Goal: Transaction & Acquisition: Purchase product/service

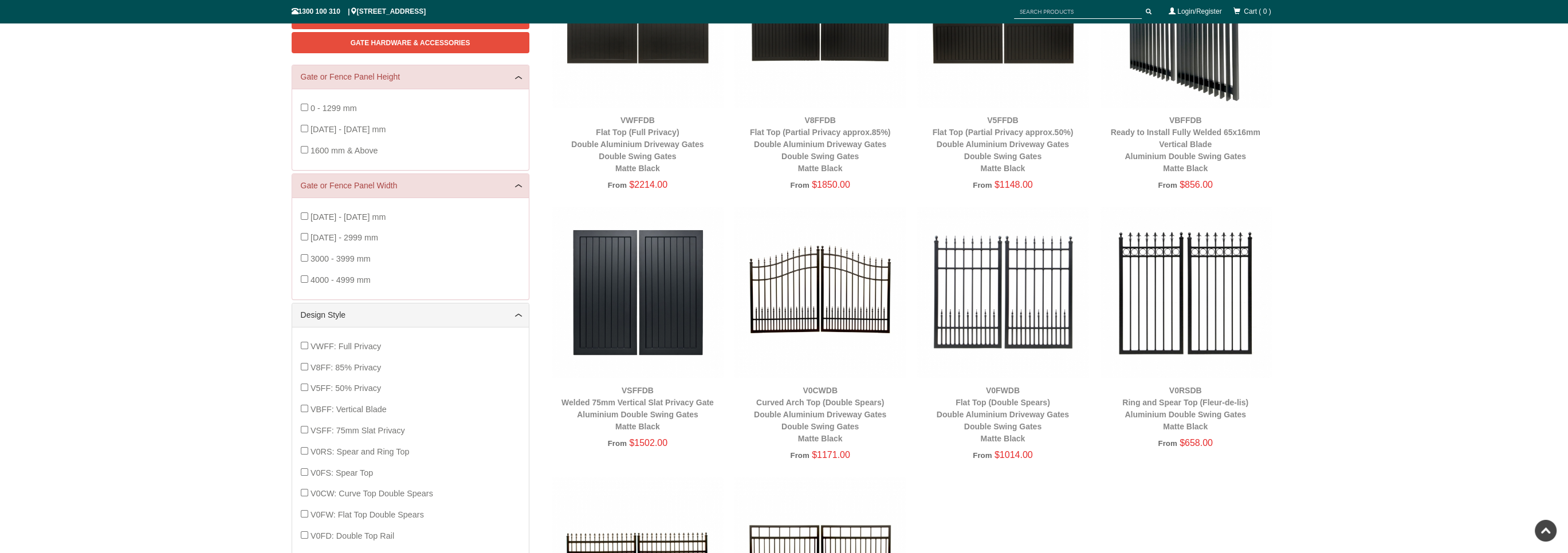
scroll to position [143, 0]
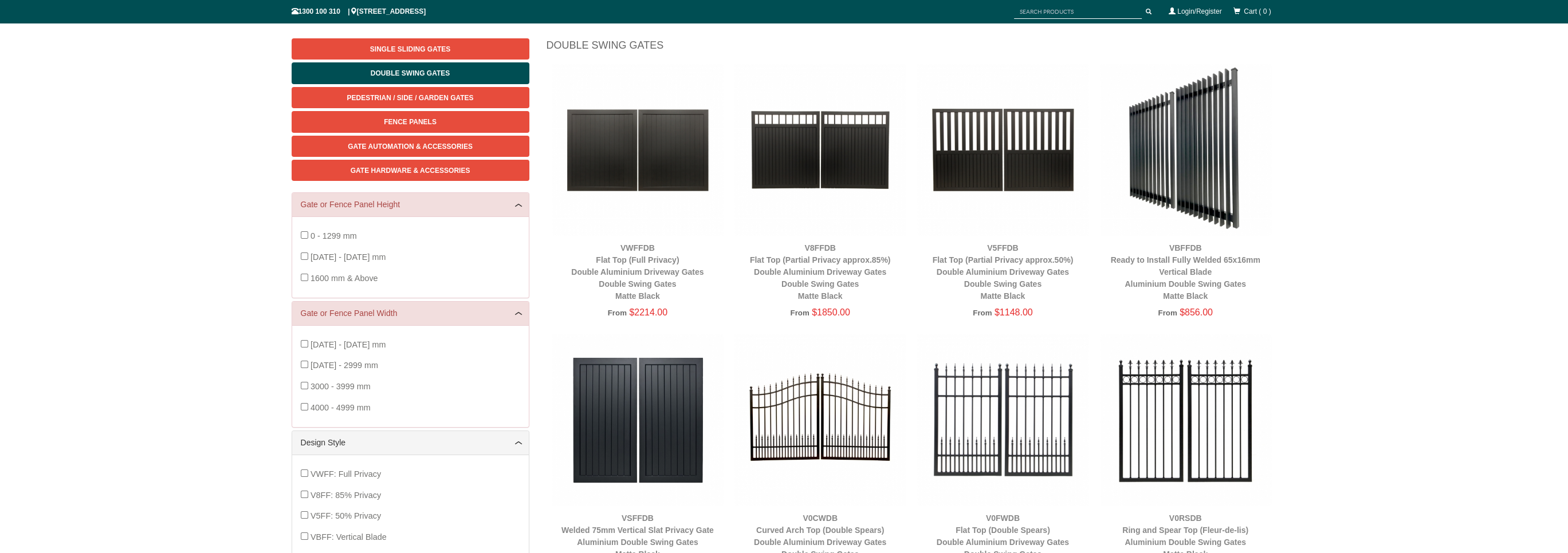
click at [1192, 277] on div "VBFFDB Ready to Install Fully Welded 65x16mm Vertical Blade Aluminium Double Sw…" at bounding box center [1185, 272] width 172 height 60
click at [1194, 287] on link "VBFFDB Ready to Install Fully Welded 65x16mm Vertical Blade Aluminium Double Sw…" at bounding box center [1185, 272] width 149 height 57
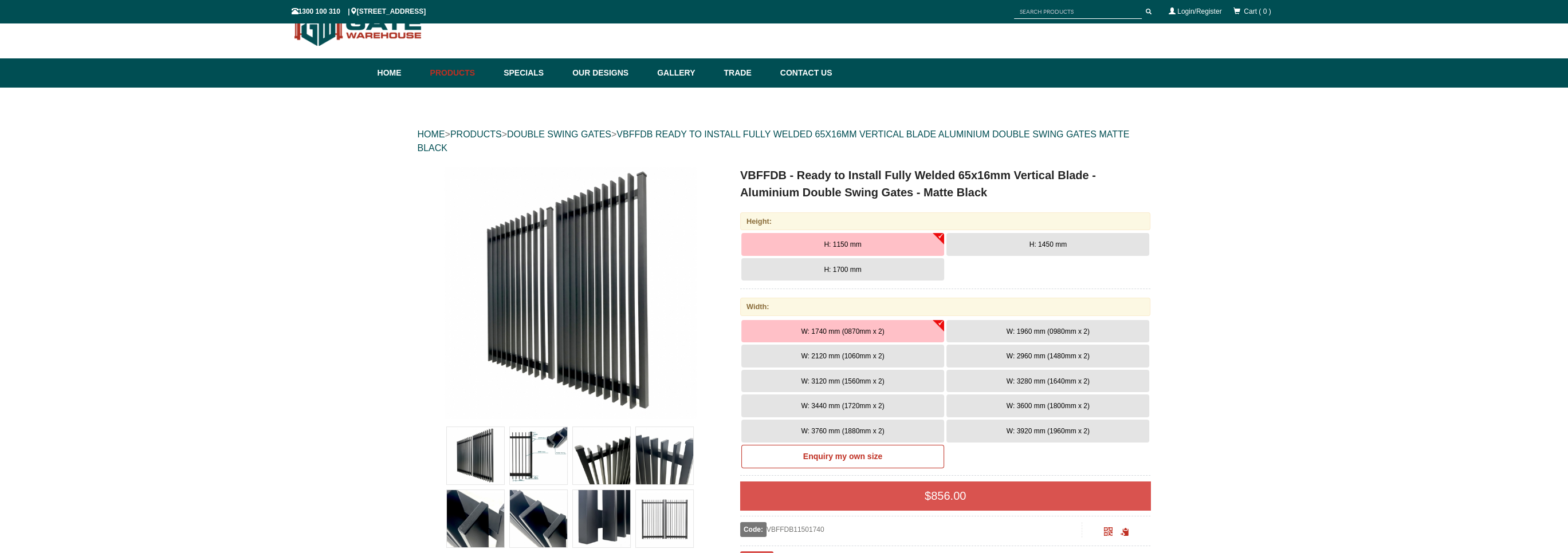
click at [916, 273] on button "H: 1700 mm" at bounding box center [842, 270] width 203 height 23
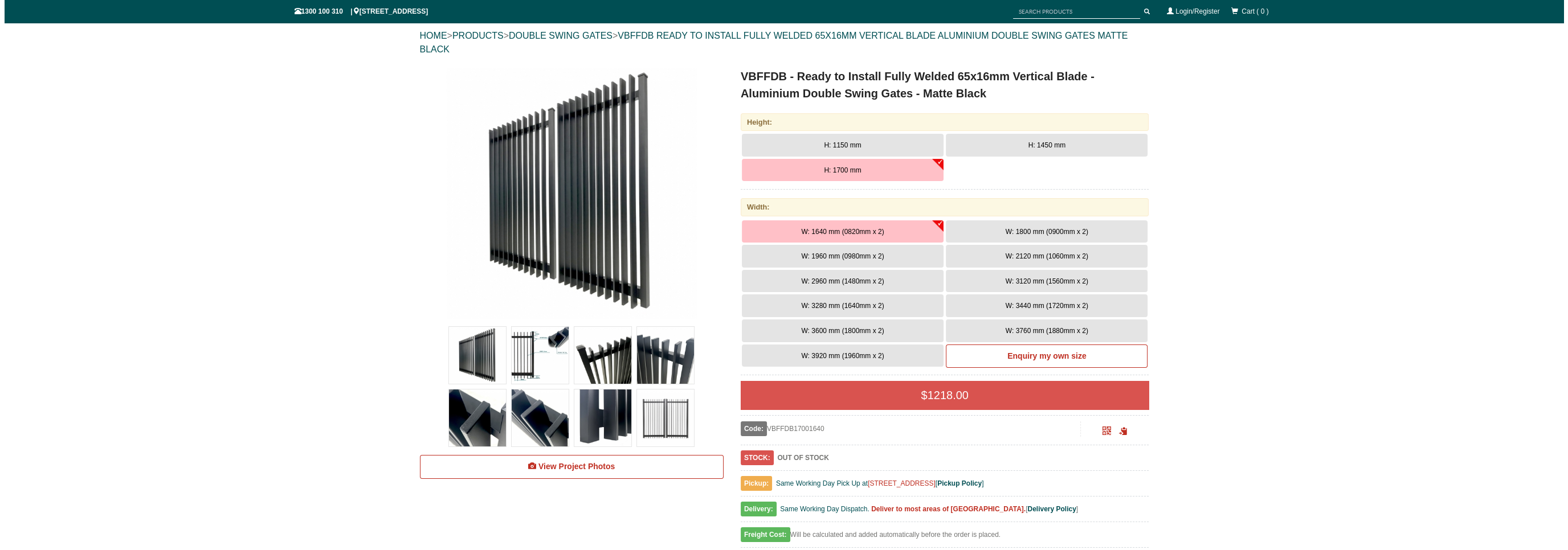
scroll to position [142, 0]
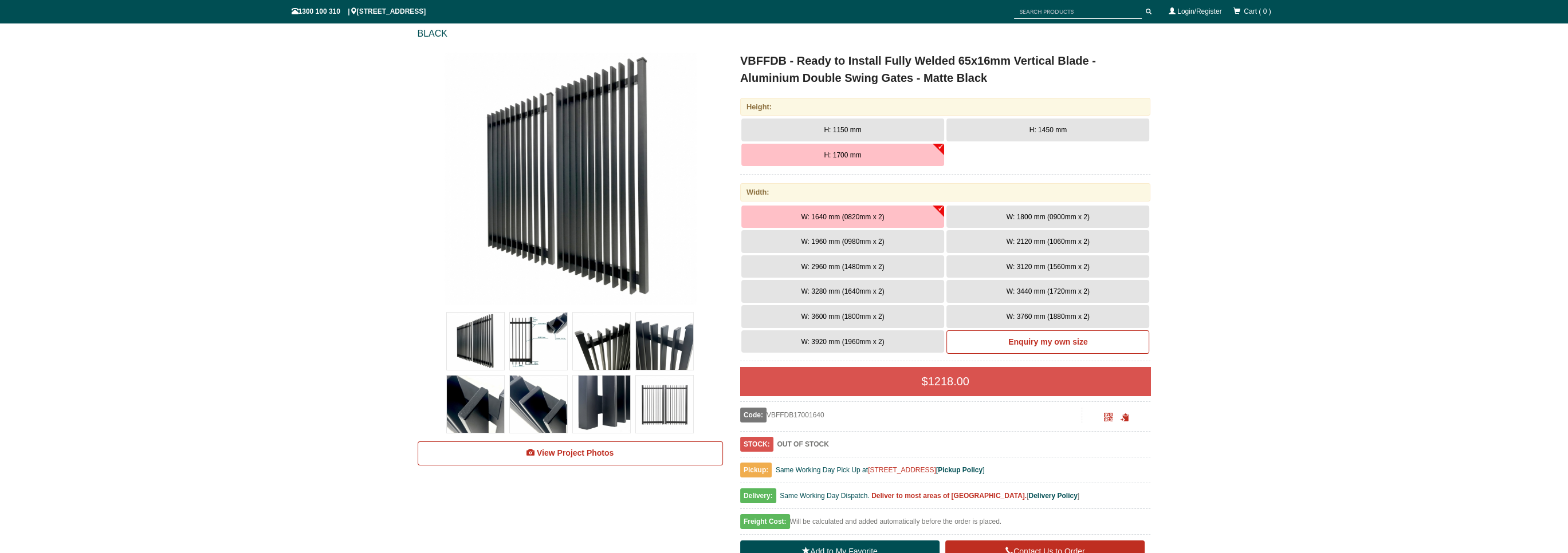
click at [541, 341] on img at bounding box center [538, 341] width 57 height 57
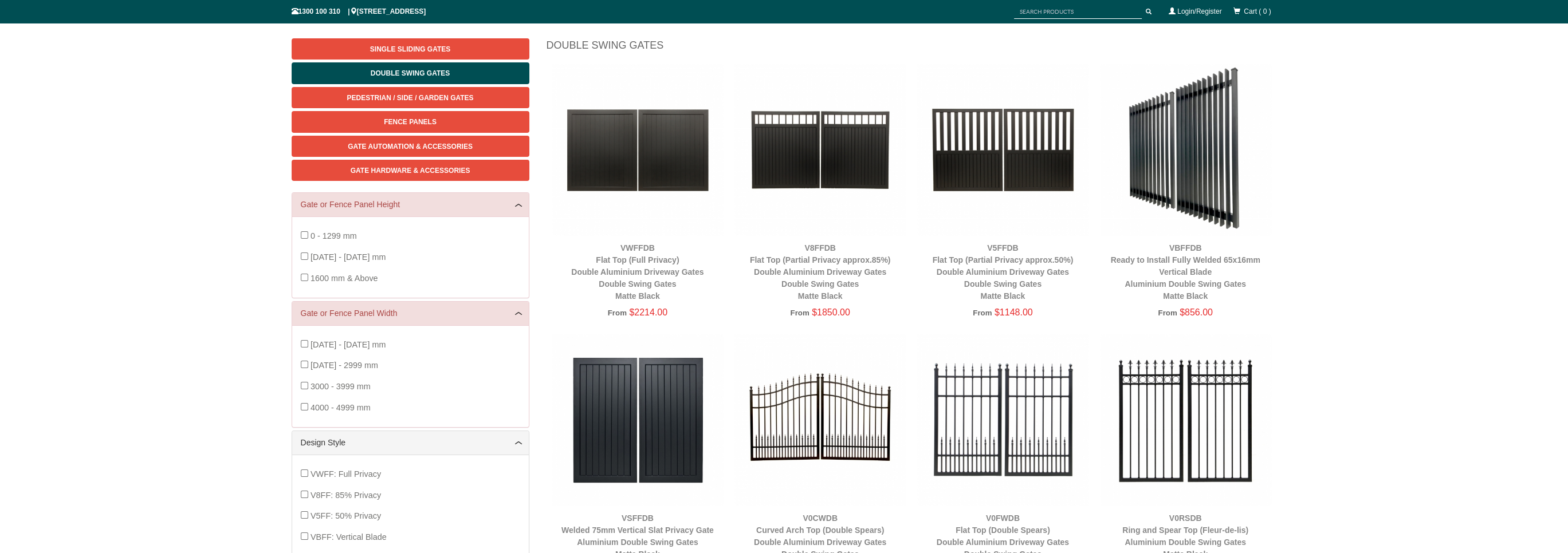
scroll to position [201, 0]
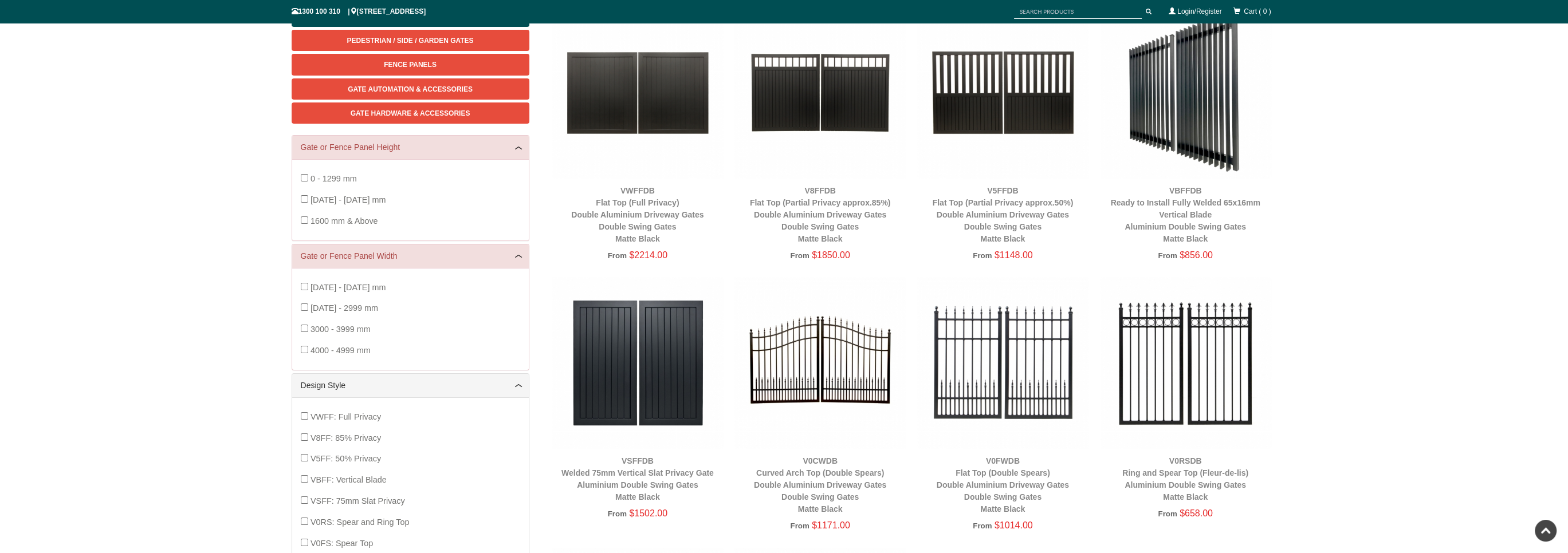
click at [1204, 395] on img at bounding box center [1185, 363] width 172 height 171
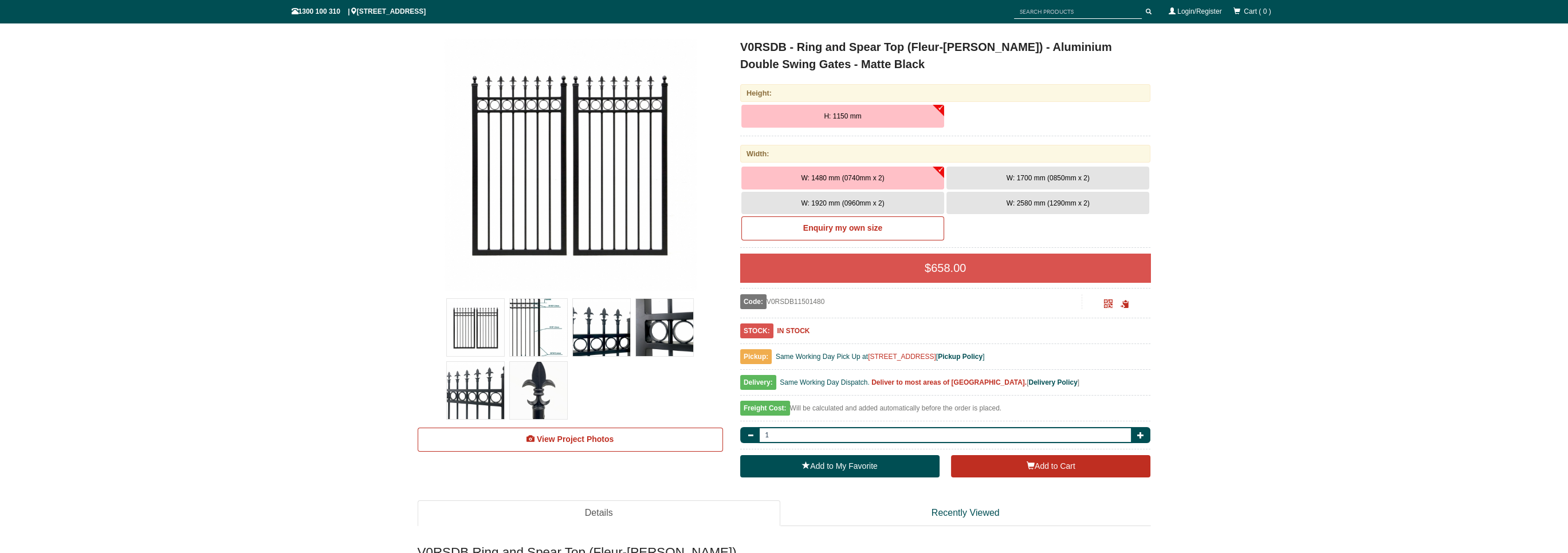
scroll to position [28, 0]
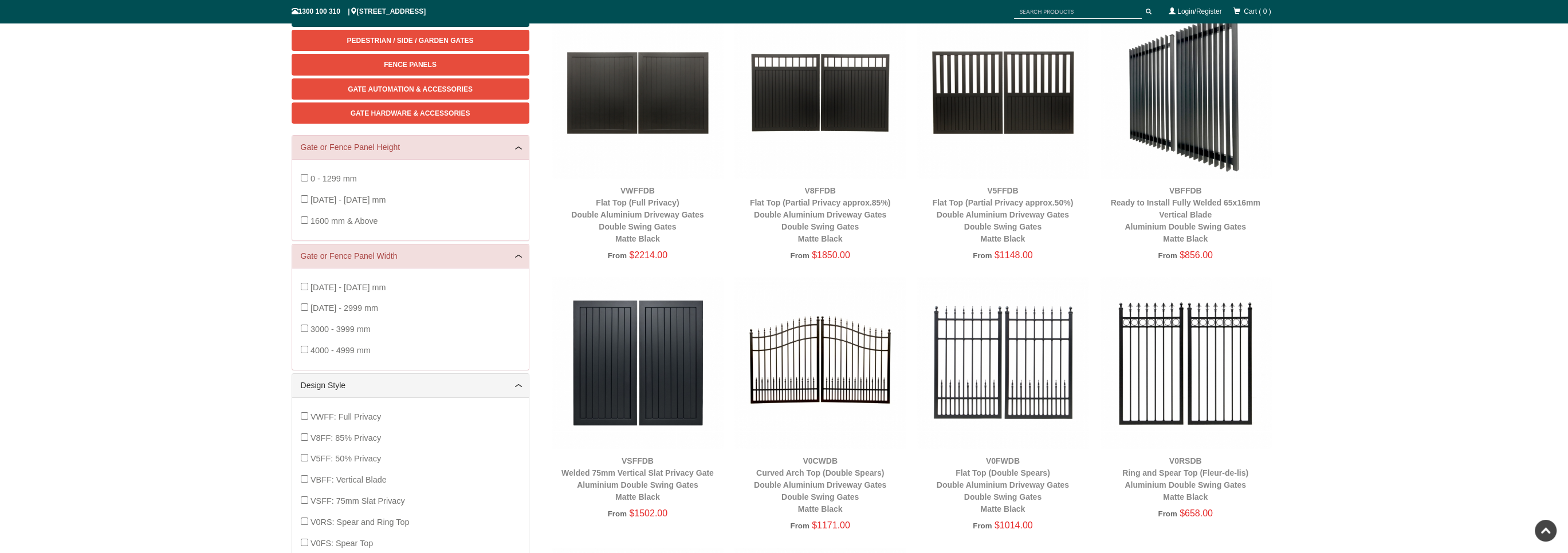
click at [829, 361] on img at bounding box center [820, 363] width 172 height 171
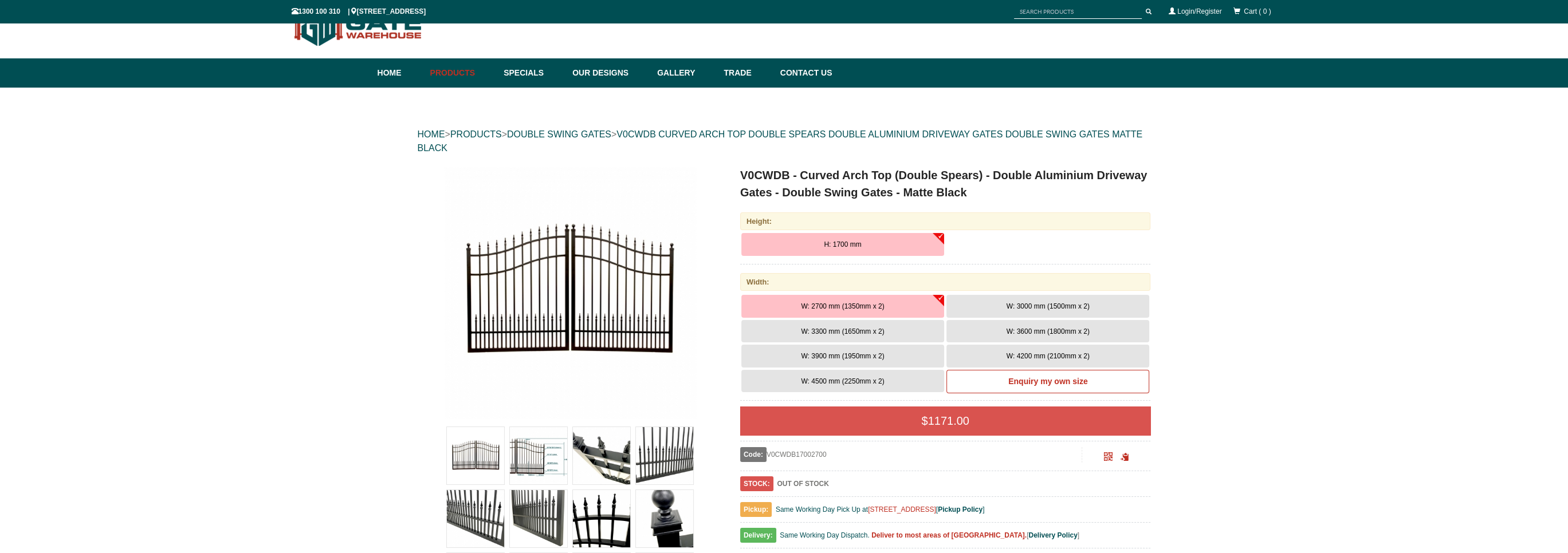
click at [1094, 312] on button "W: 3000 mm (1500mm x 2)" at bounding box center [1047, 306] width 203 height 23
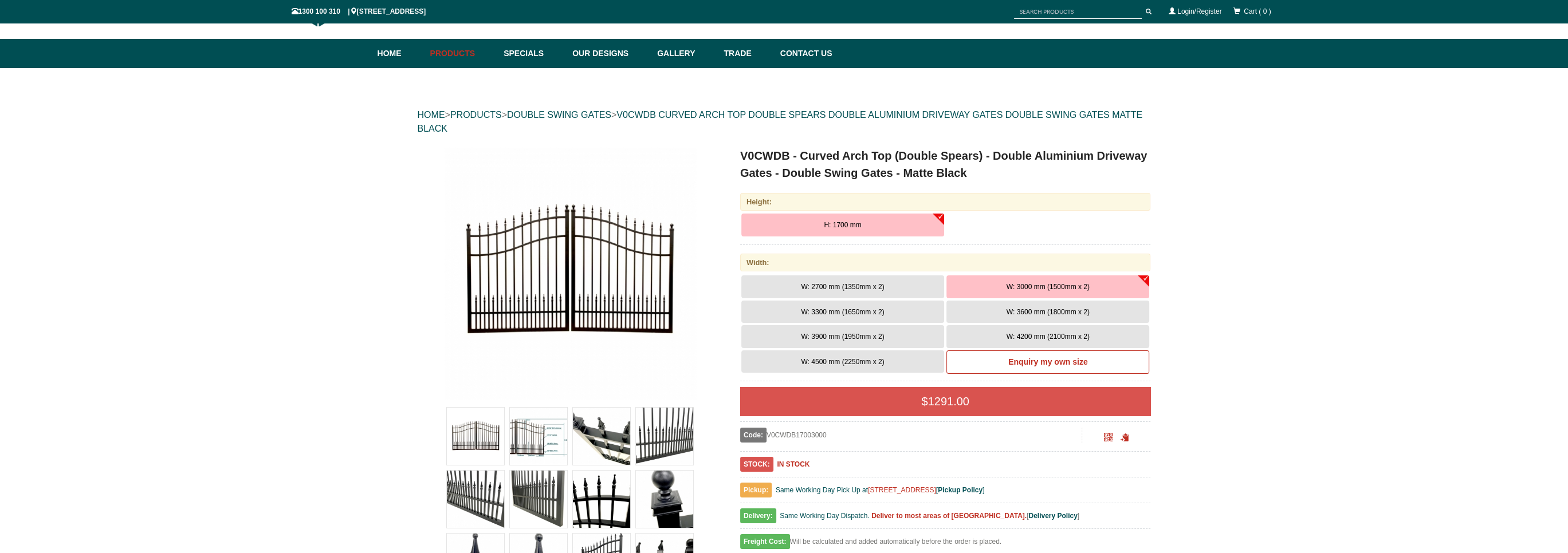
scroll to position [28, 0]
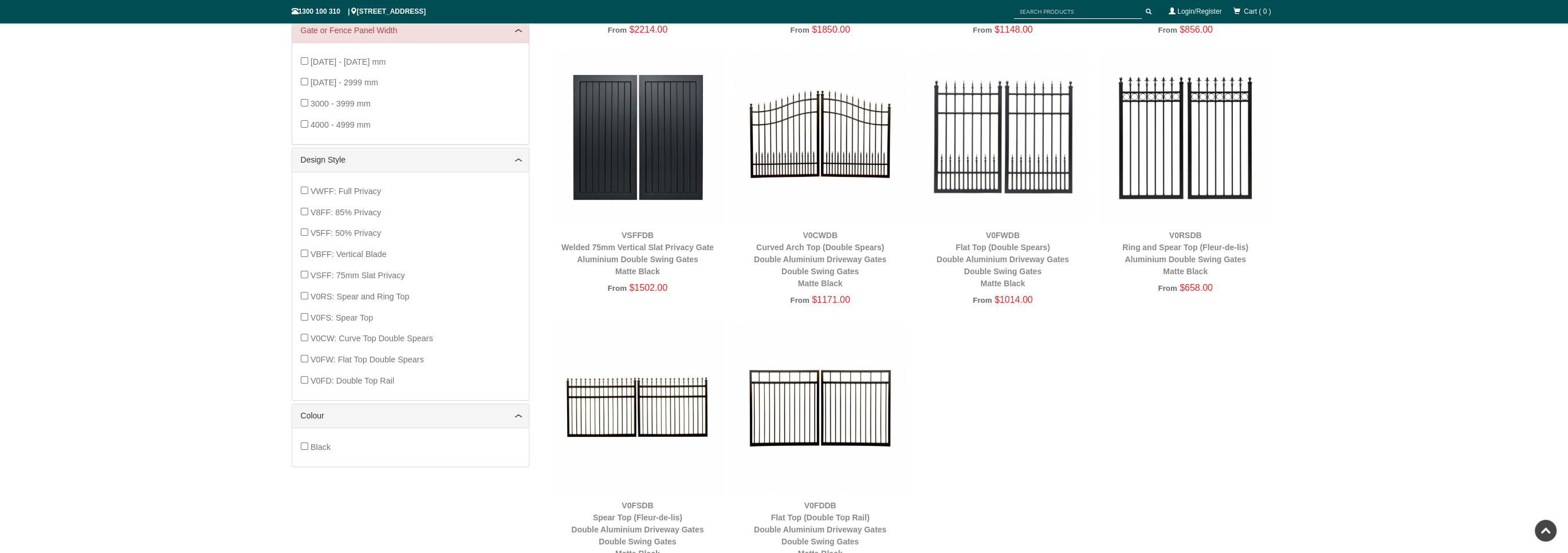
scroll to position [430, 0]
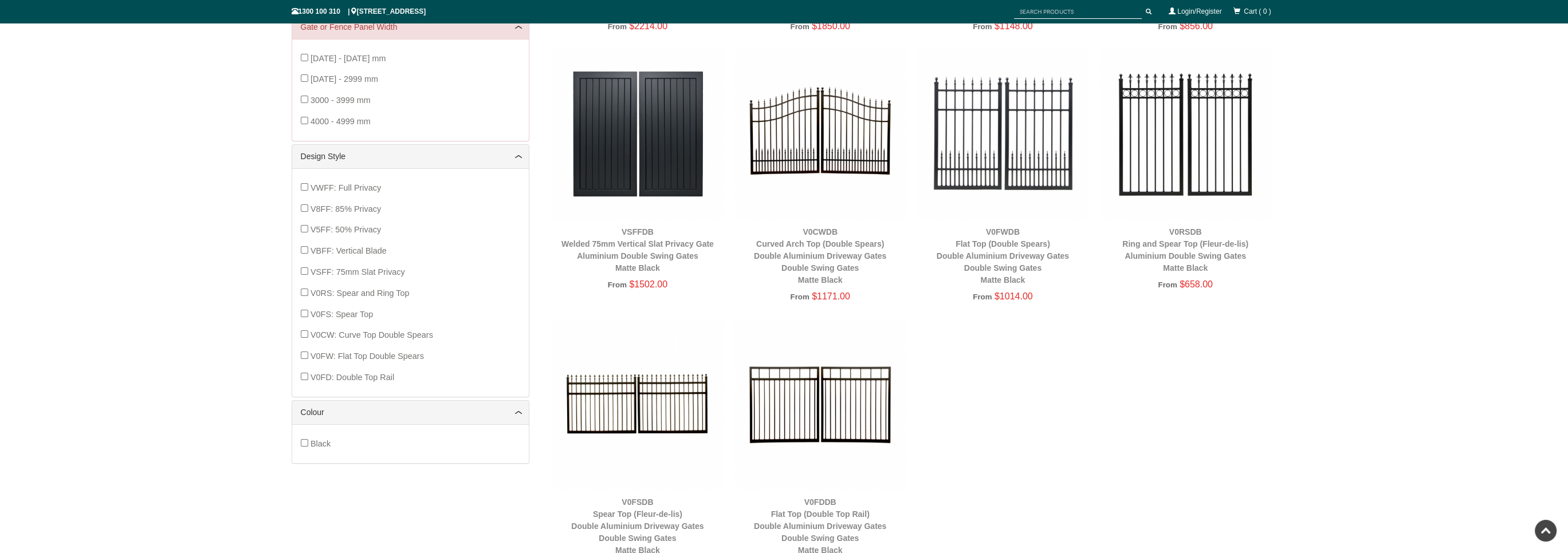
click at [808, 412] on img at bounding box center [820, 405] width 172 height 171
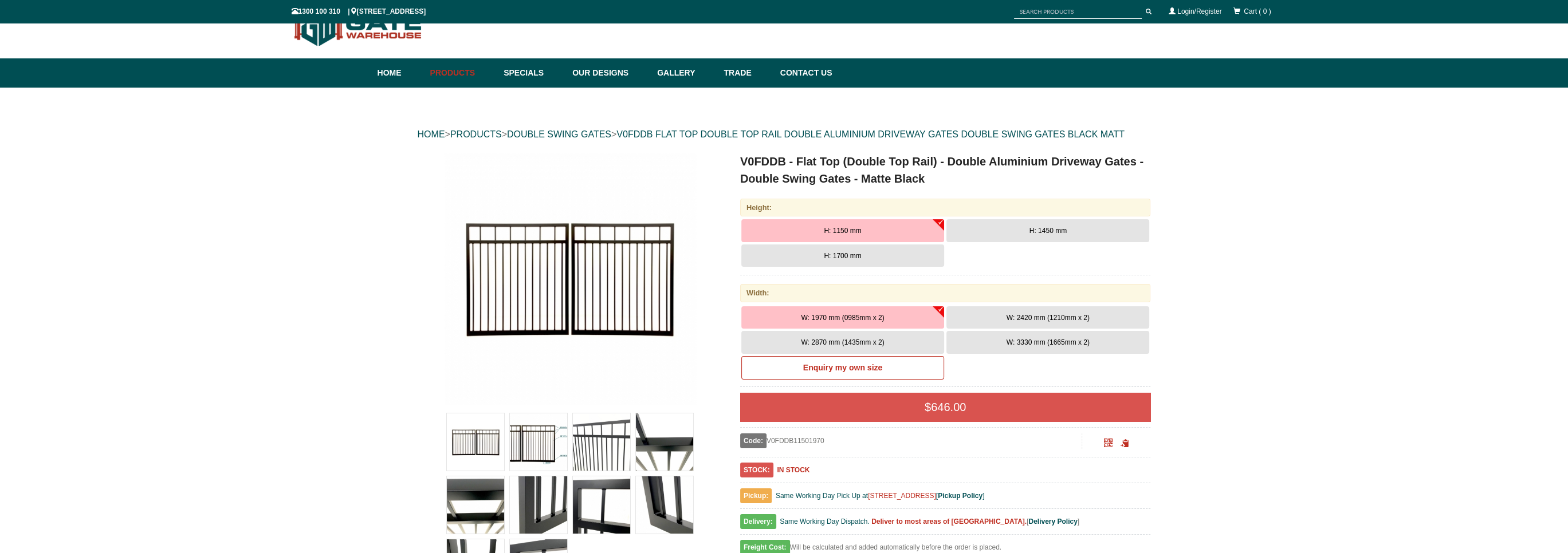
click at [902, 256] on button "H: 1700 mm" at bounding box center [842, 256] width 203 height 23
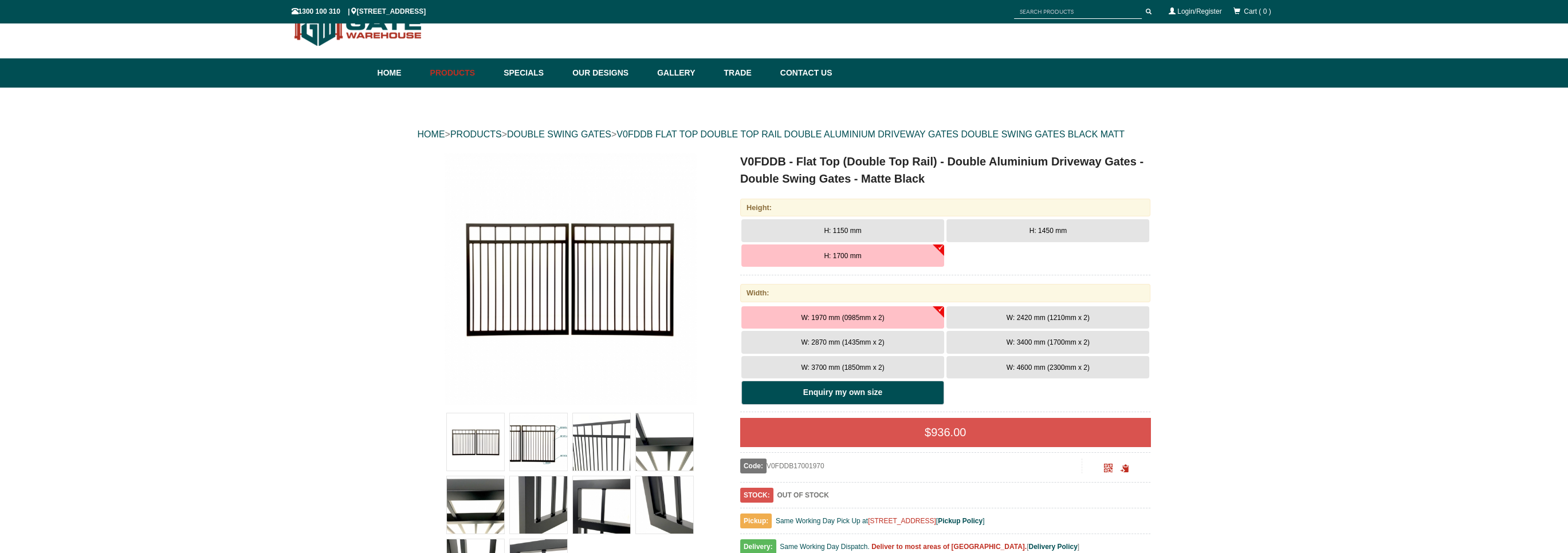
click at [834, 392] on b "Enquiry my own size" at bounding box center [842, 392] width 79 height 9
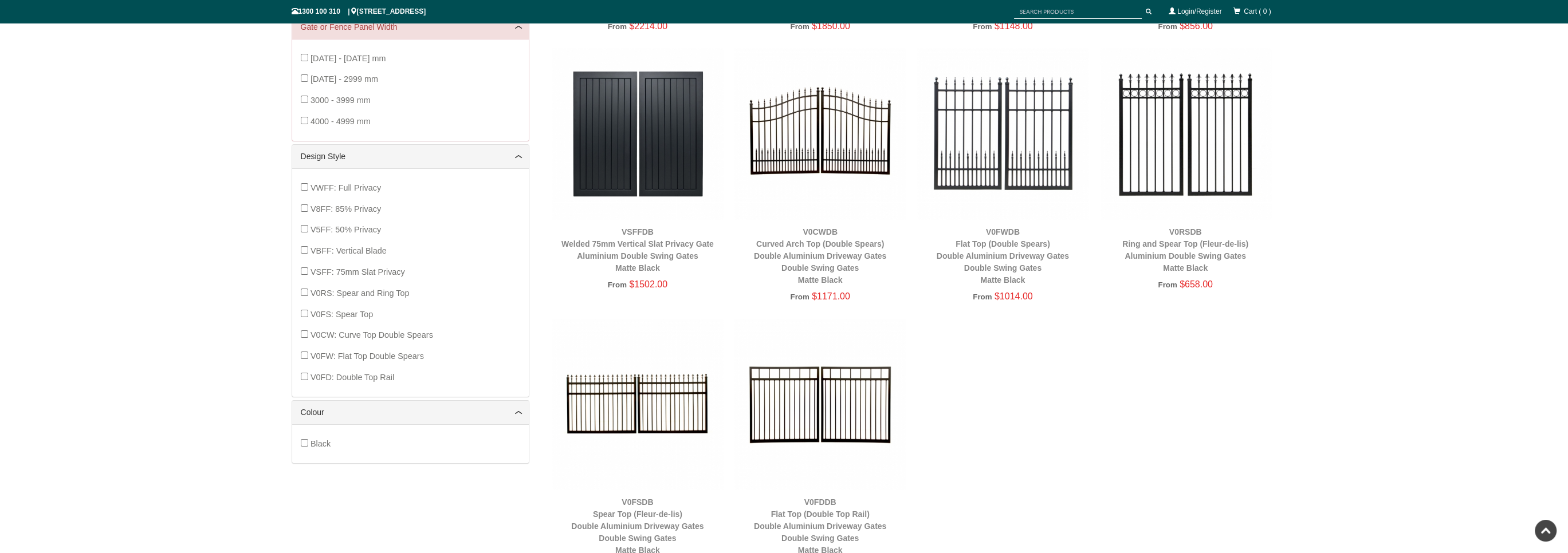
scroll to position [487, 0]
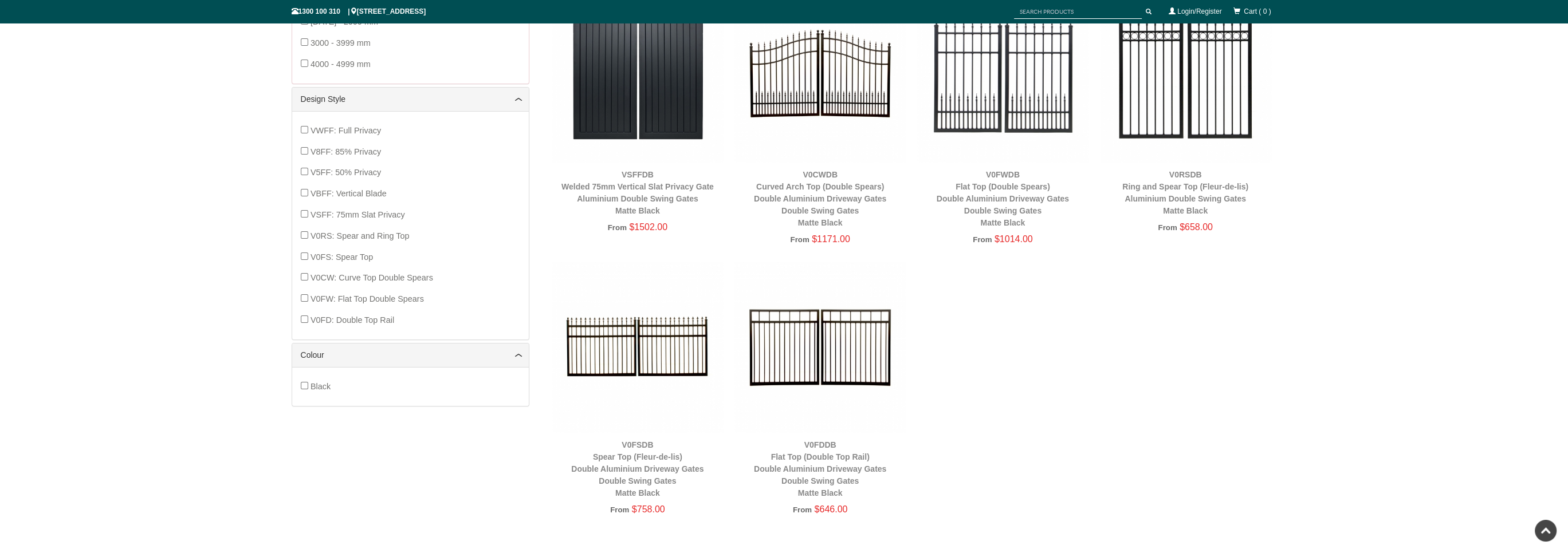
click at [676, 346] on img at bounding box center [638, 347] width 172 height 171
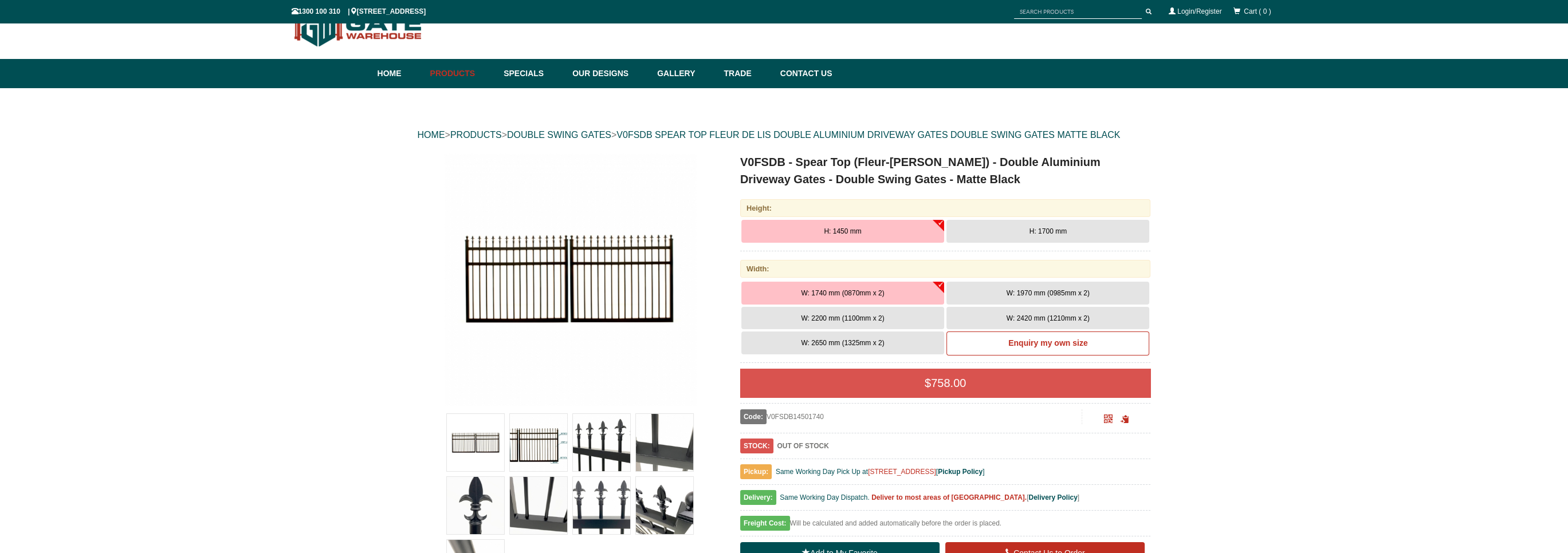
scroll to position [28, 0]
click at [1107, 231] on button "H: 1700 mm" at bounding box center [1047, 231] width 203 height 23
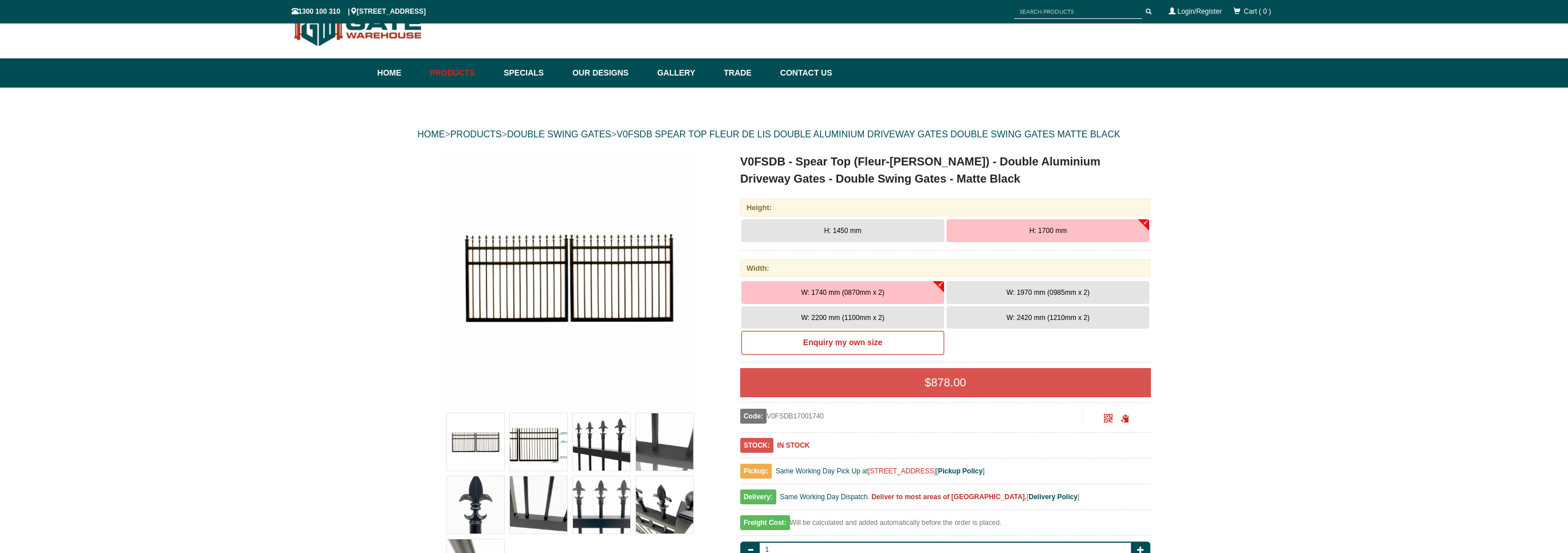
scroll to position [0, 0]
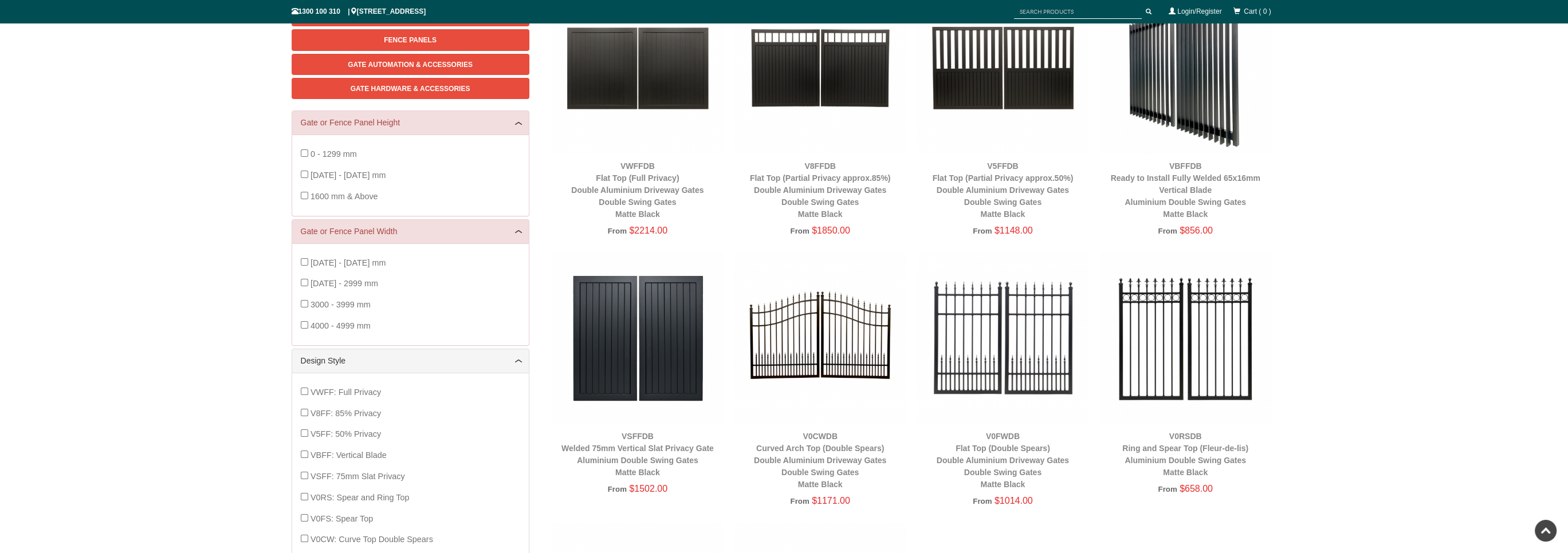
scroll to position [86, 0]
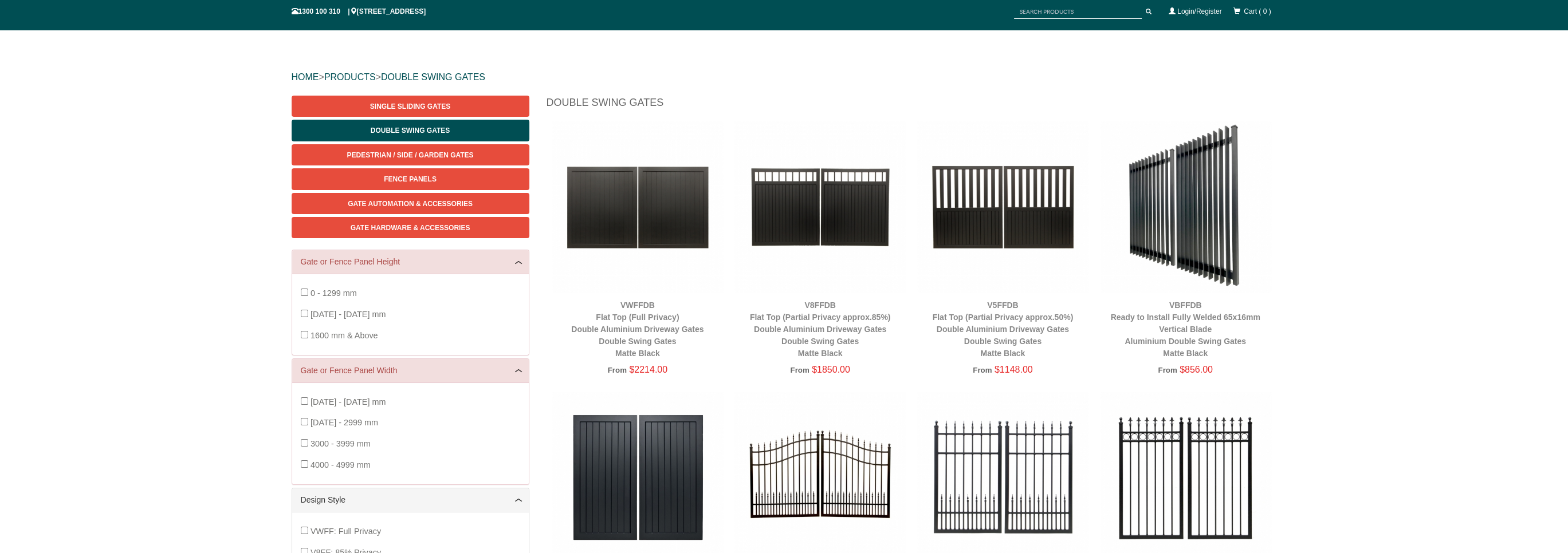
click at [1192, 262] on img at bounding box center [1185, 207] width 172 height 171
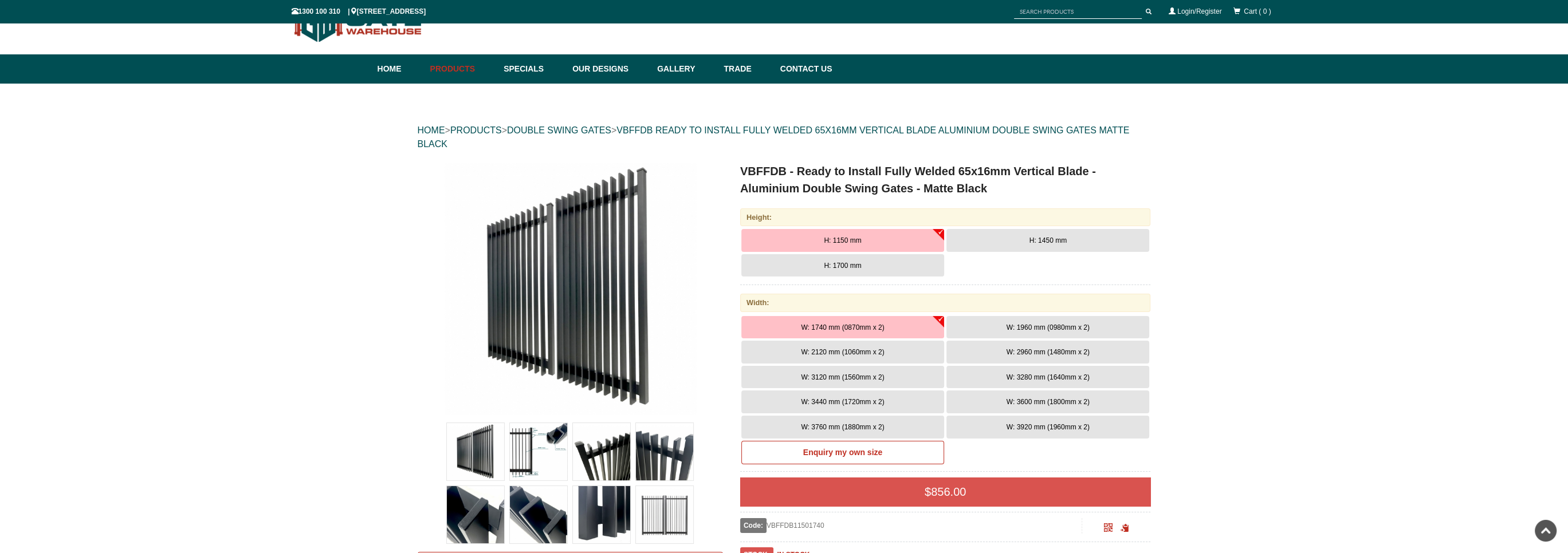
scroll to position [28, 0]
